Goal: Feedback & Contribution: Submit feedback/report problem

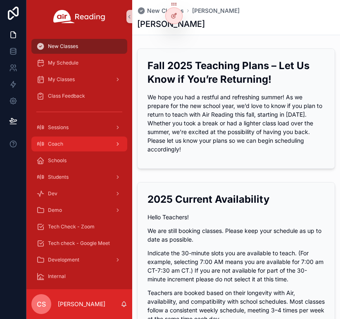
click at [74, 144] on div "Coach" at bounding box center [79, 143] width 86 height 13
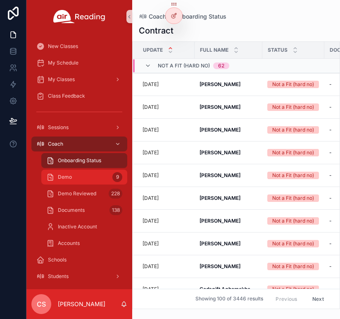
click at [71, 176] on span "Demo" at bounding box center [65, 177] width 14 height 7
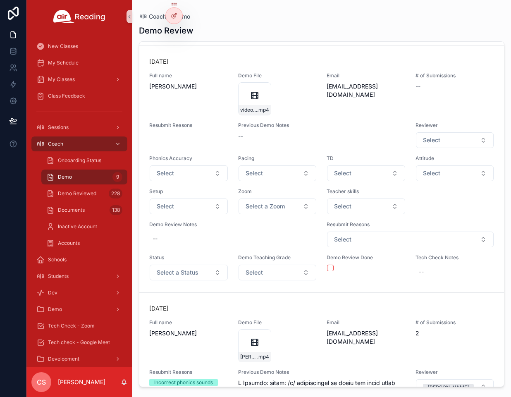
scroll to position [1600, 0]
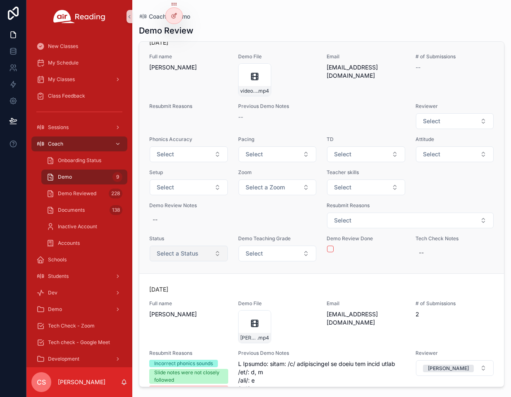
click at [189, 258] on span "Select a Status" at bounding box center [178, 253] width 42 height 8
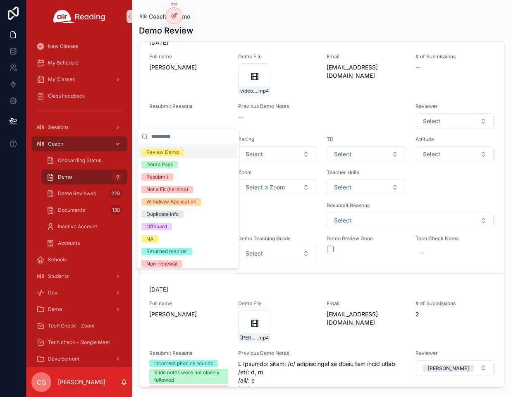
click at [181, 154] on span "Review Demo" at bounding box center [162, 152] width 43 height 7
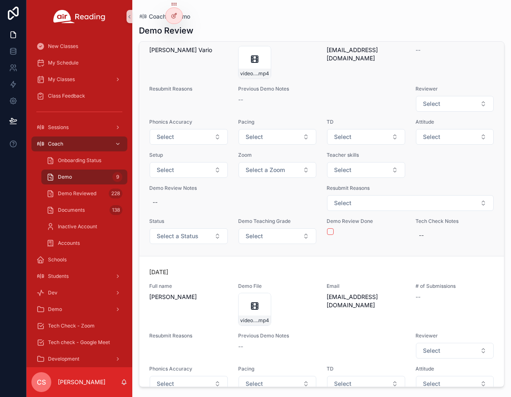
scroll to position [1373, 0]
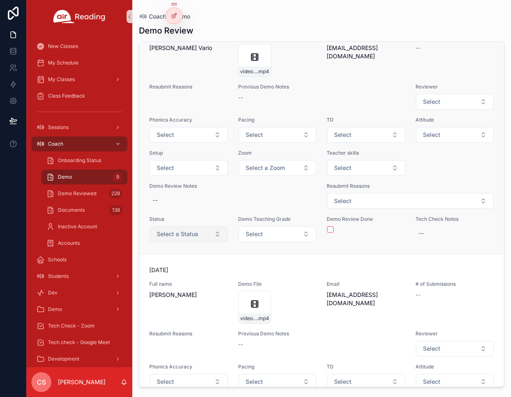
click at [195, 238] on span "Select a Status" at bounding box center [178, 234] width 42 height 8
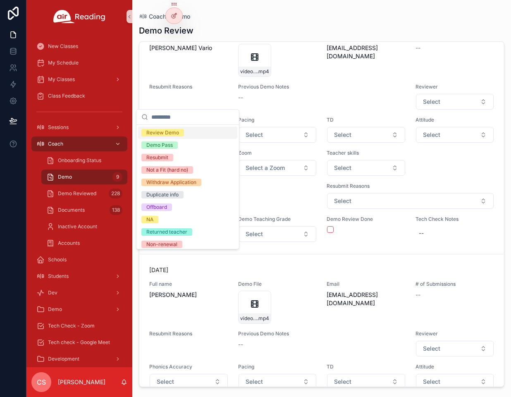
click at [178, 136] on span "Review Demo" at bounding box center [162, 132] width 43 height 7
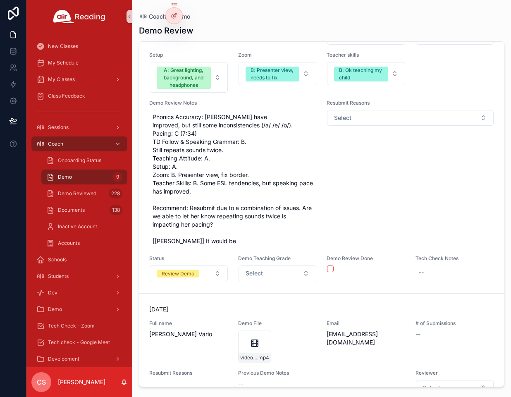
scroll to position [1087, 0]
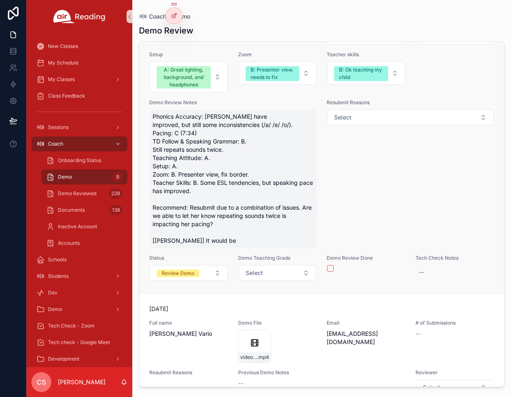
click at [232, 245] on span "Phonics Accuracy: [PERSON_NAME] have improved, but still some inconsistencies (…" at bounding box center [233, 179] width 161 height 132
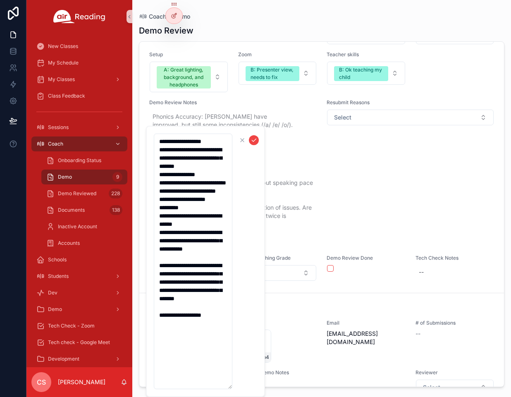
click at [222, 319] on textarea "**********" at bounding box center [193, 262] width 79 height 256
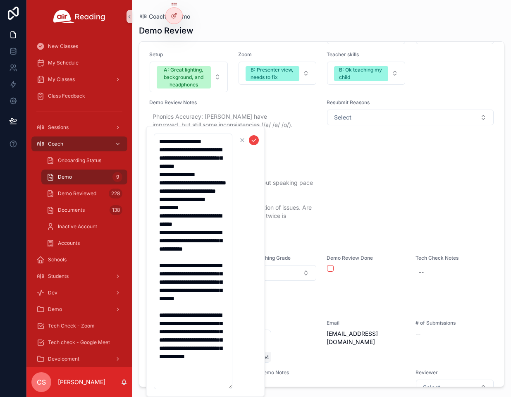
type textarea "**********"
click at [253, 139] on icon "scrollable content" at bounding box center [254, 140] width 7 height 7
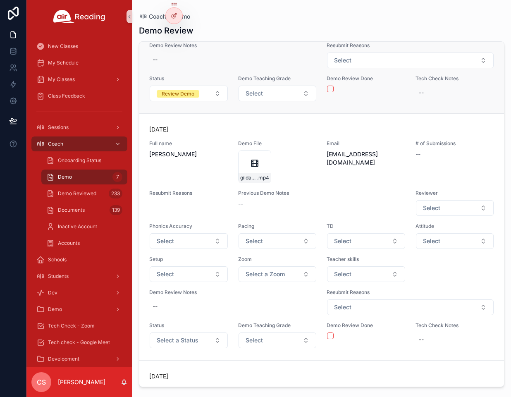
scroll to position [597, 0]
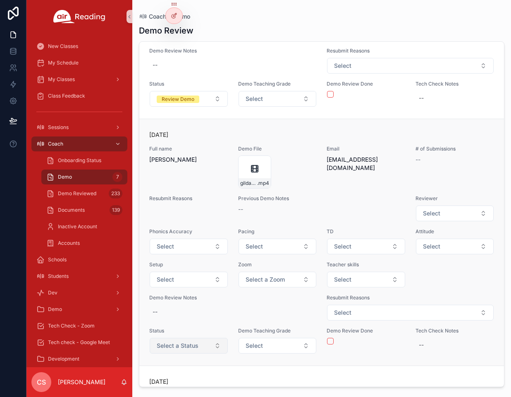
click at [184, 319] on span "Select a Status" at bounding box center [178, 346] width 42 height 8
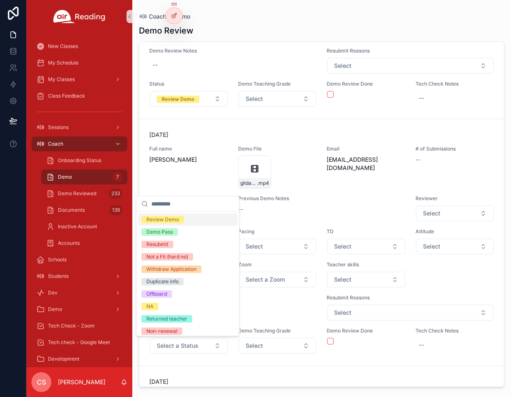
click at [172, 220] on div "Review Demo" at bounding box center [162, 219] width 33 height 7
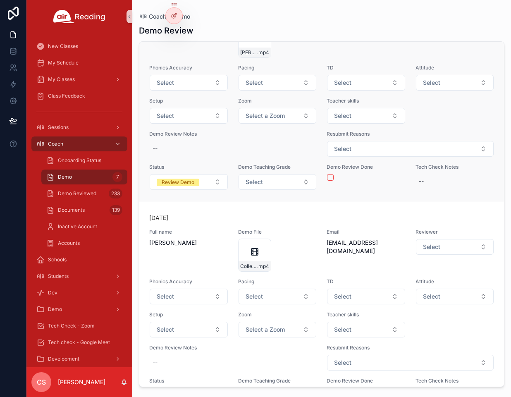
scroll to position [270, 0]
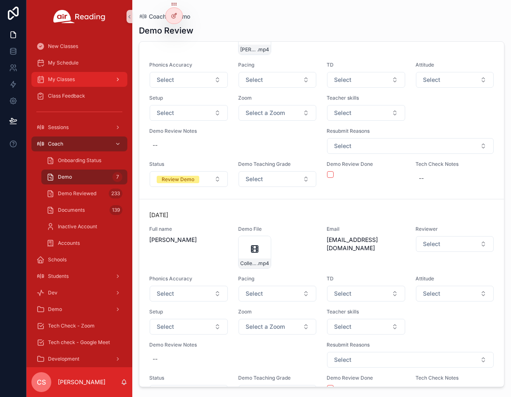
click at [65, 75] on div "My Classes" at bounding box center [79, 79] width 86 height 13
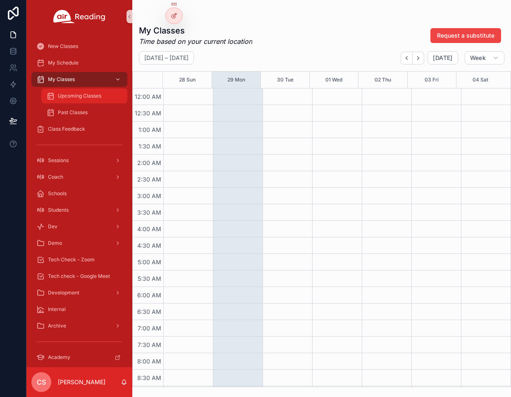
click at [65, 95] on span "Upcoming Classes" at bounding box center [79, 96] width 43 height 7
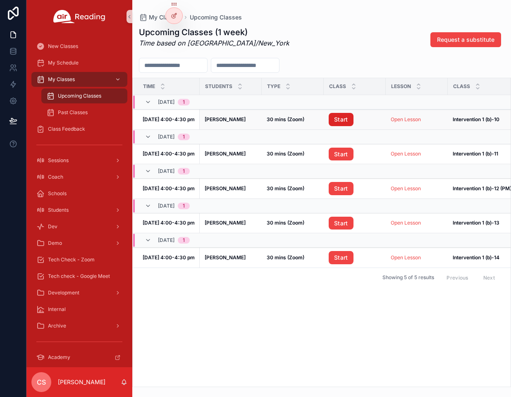
click at [338, 121] on link "Start" at bounding box center [341, 119] width 25 height 13
click at [67, 125] on div "Class Feedback" at bounding box center [79, 128] width 86 height 13
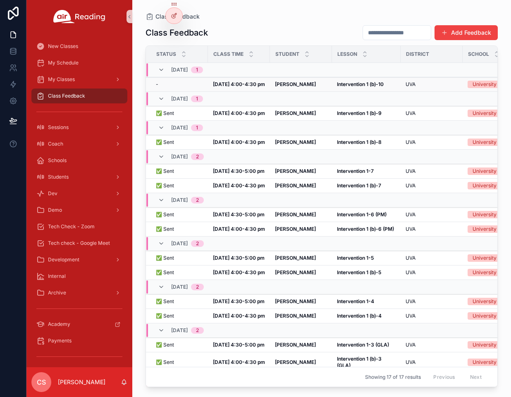
click at [223, 89] on td "[DATE] 4:00-4:30 pm [DATE] 4:00-4:30 pm" at bounding box center [239, 84] width 62 height 14
click at [223, 86] on strong "[DATE] 4:00-4:30 pm" at bounding box center [239, 84] width 52 height 6
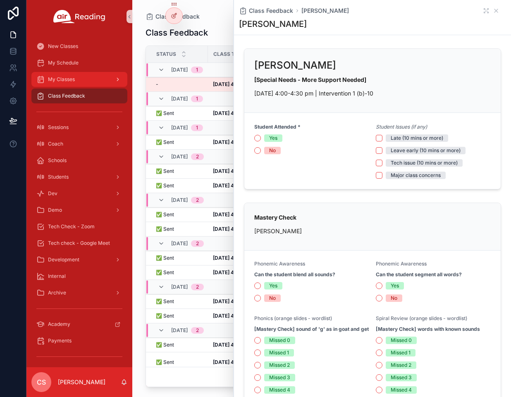
click at [67, 81] on span "My Classes" at bounding box center [61, 79] width 27 height 7
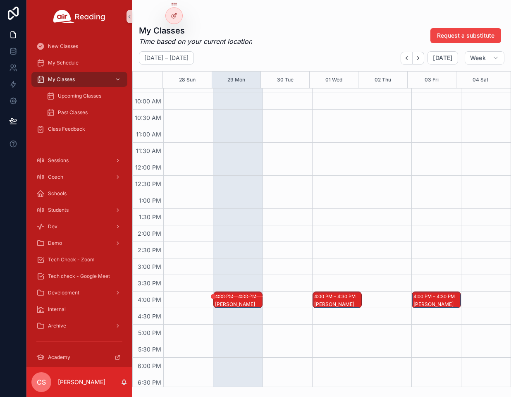
scroll to position [341, 0]
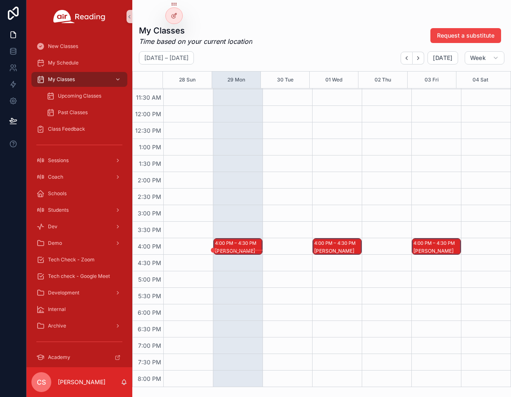
scroll to position [380, 0]
click at [76, 128] on span "Class Feedback" at bounding box center [66, 129] width 37 height 7
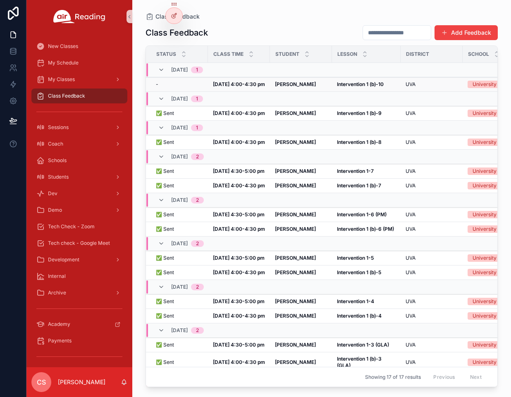
click at [188, 87] on div "- -" at bounding box center [179, 84] width 47 height 7
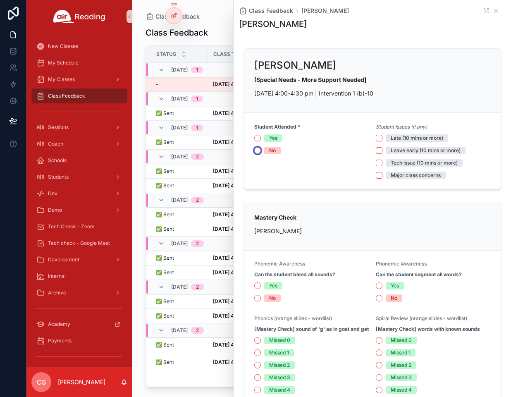
click at [258, 149] on button "No" at bounding box center [257, 150] width 7 height 7
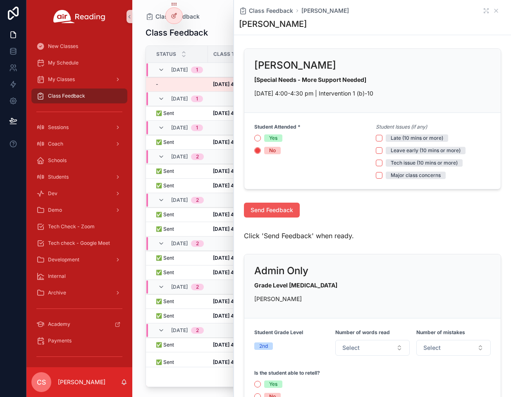
click at [265, 211] on span "Send Feedback" at bounding box center [272, 210] width 43 height 8
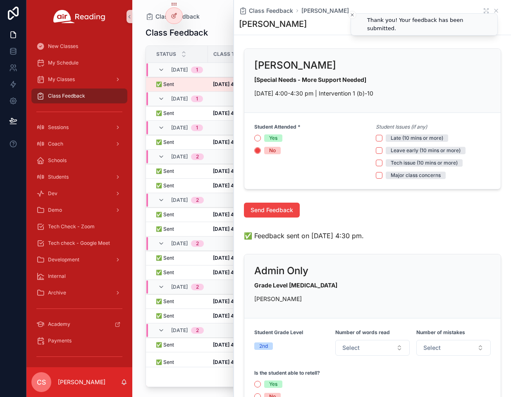
click at [490, 13] on li "Thank you! Your feedback has been submitted." at bounding box center [424, 24] width 147 height 22
